Goal: Information Seeking & Learning: Stay updated

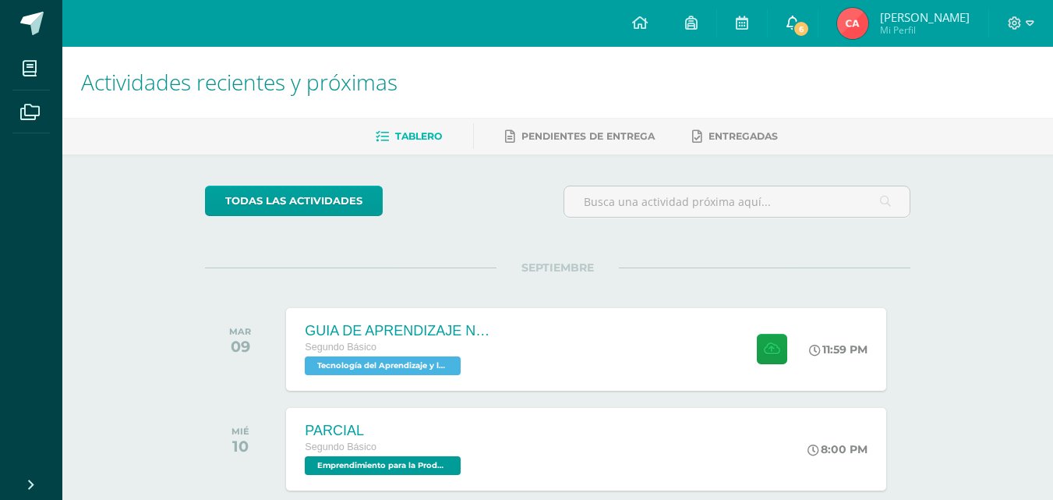
click at [799, 19] on icon at bounding box center [792, 23] width 12 height 14
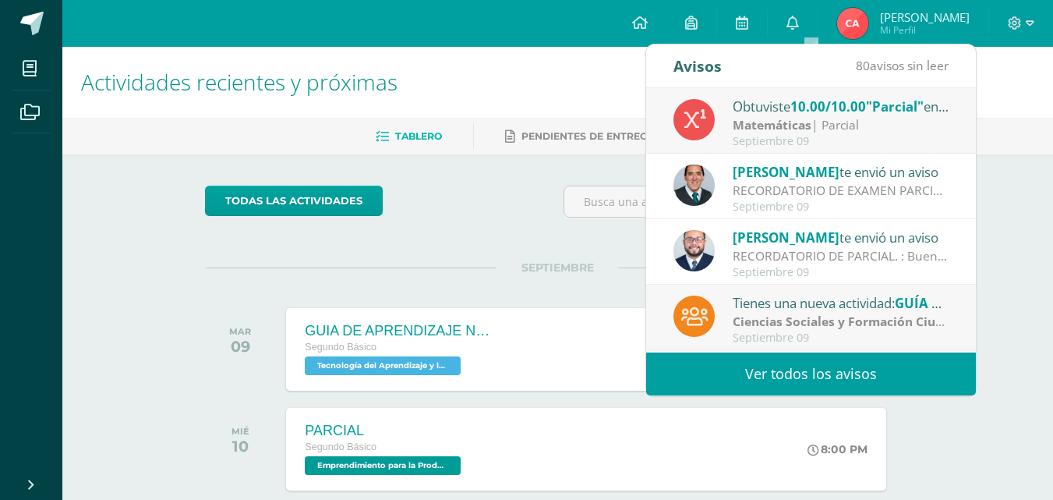
click at [763, 361] on link "Ver todos los avisos" at bounding box center [811, 373] width 330 height 43
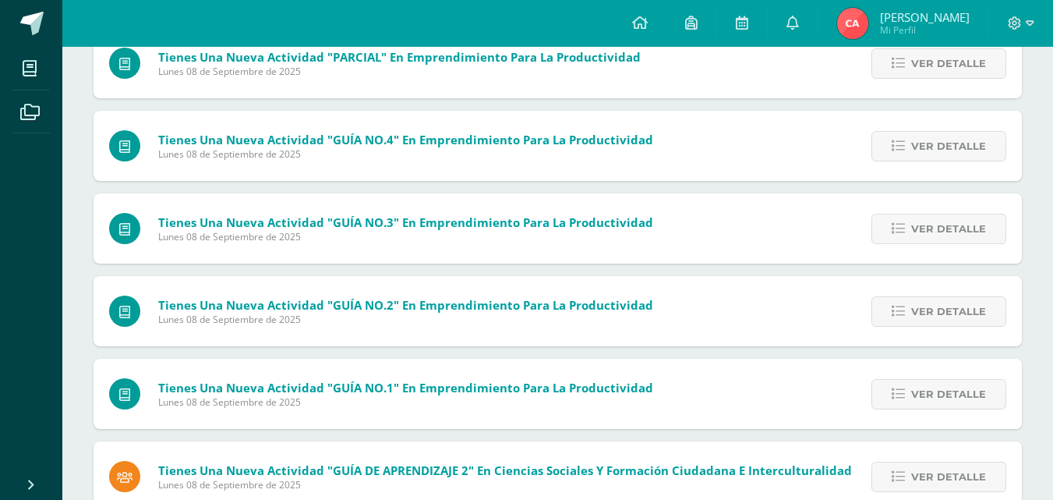
scroll to position [624, 0]
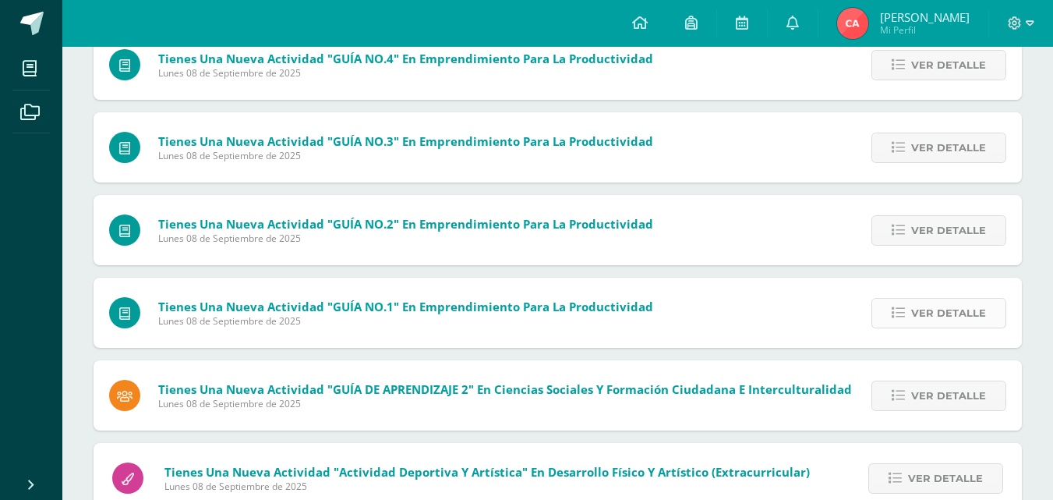
click at [969, 313] on span "Ver detalle" at bounding box center [948, 313] width 75 height 29
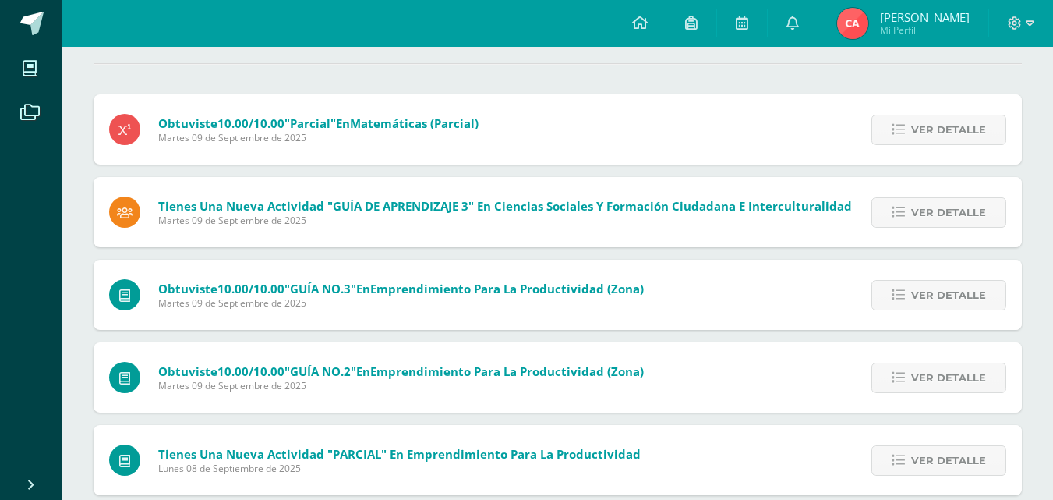
scroll to position [0, 0]
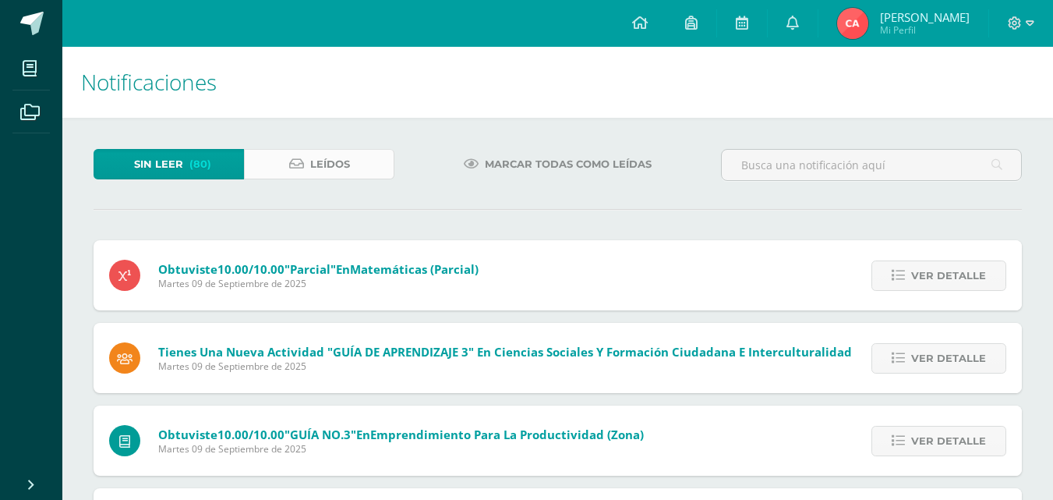
click at [327, 155] on span "Leídos" at bounding box center [330, 164] width 40 height 29
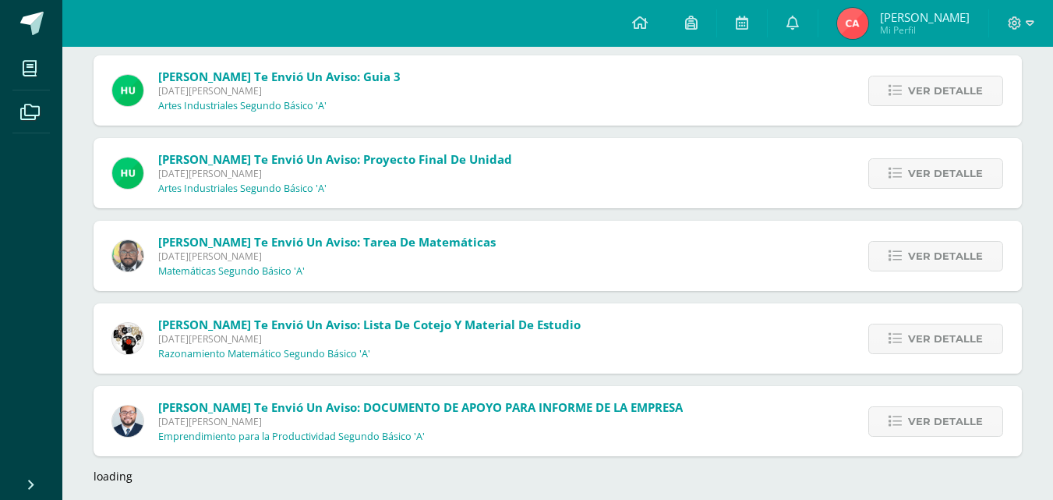
scroll to position [2265, 0]
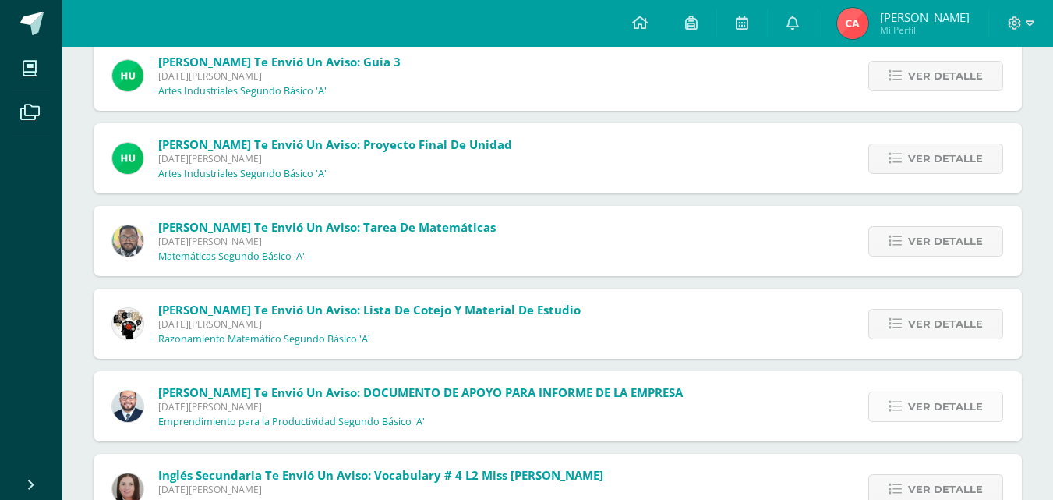
click at [927, 409] on span "Ver detalle" at bounding box center [945, 406] width 75 height 29
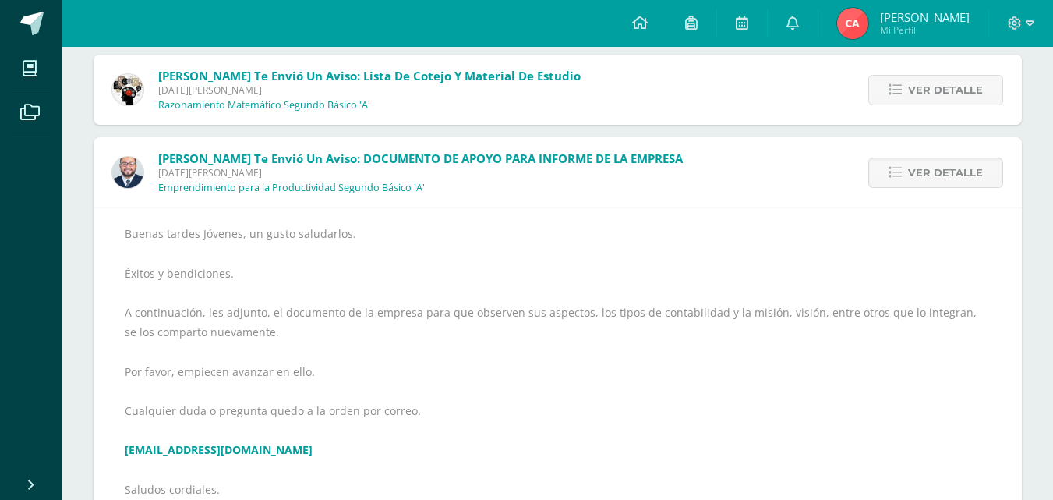
scroll to position [2577, 0]
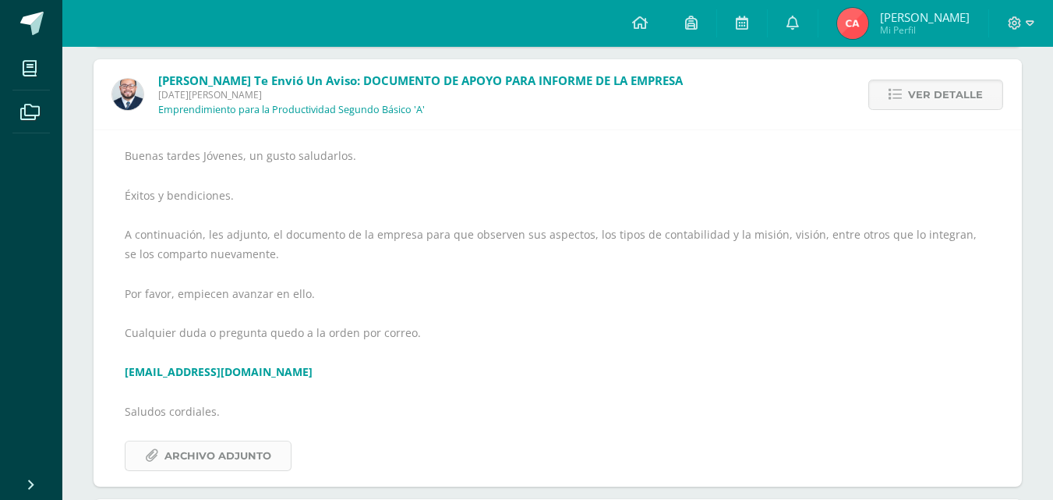
click at [195, 454] on span "Archivo Adjunto" at bounding box center [217, 455] width 107 height 29
